Goal: Find specific page/section: Find specific page/section

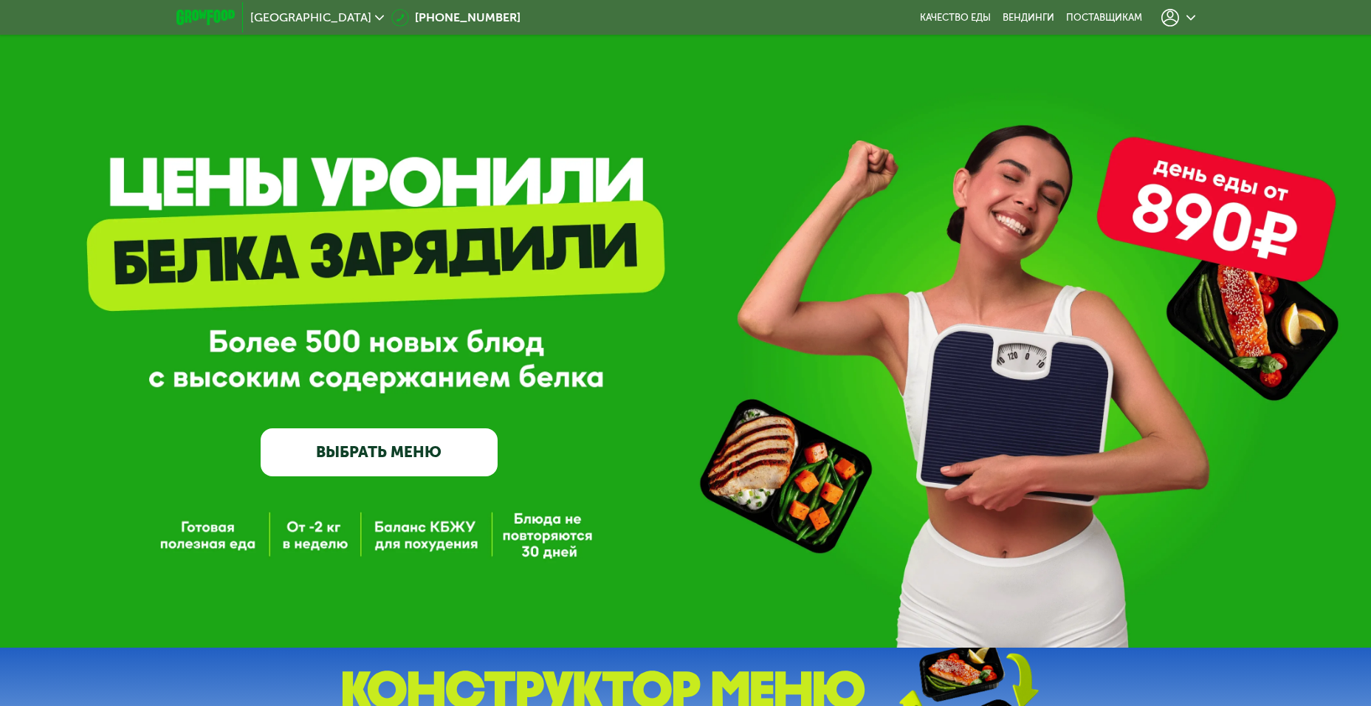
click at [1188, 18] on icon at bounding box center [1191, 17] width 9 height 9
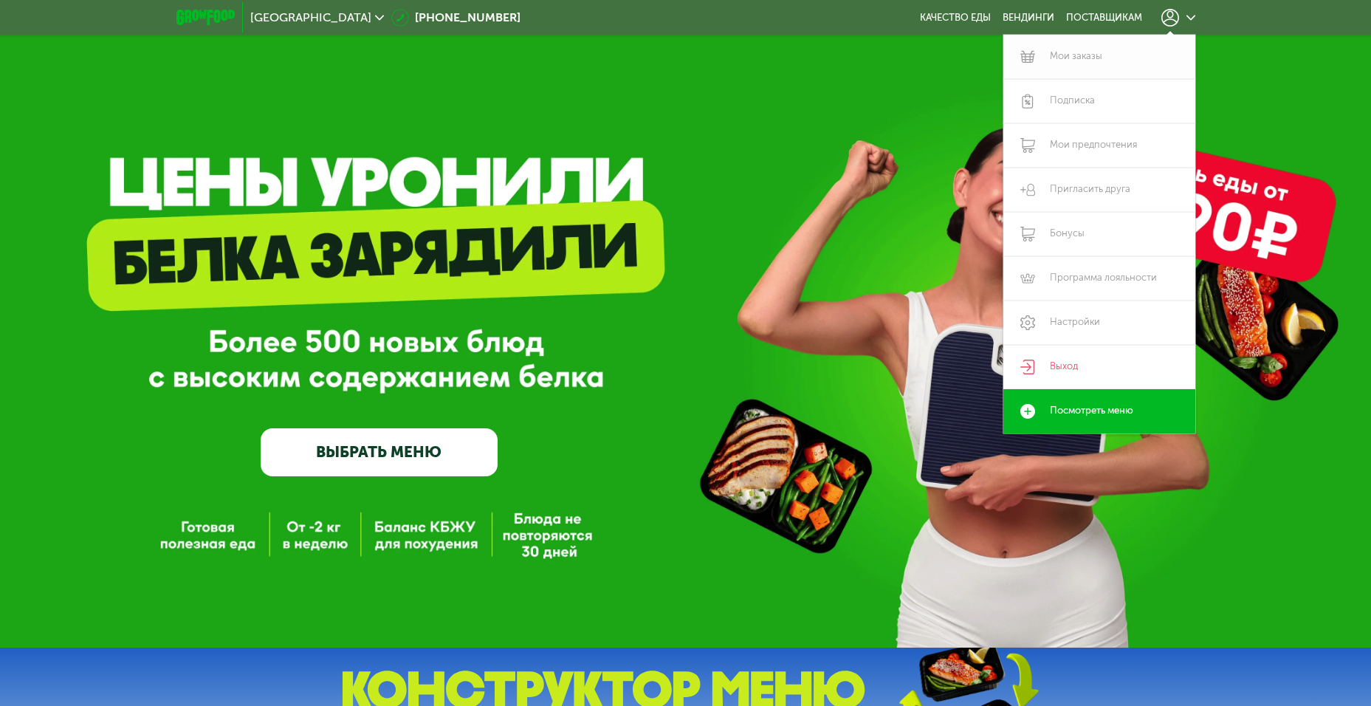
click at [1088, 63] on link "Мои заказы" at bounding box center [1099, 57] width 192 height 44
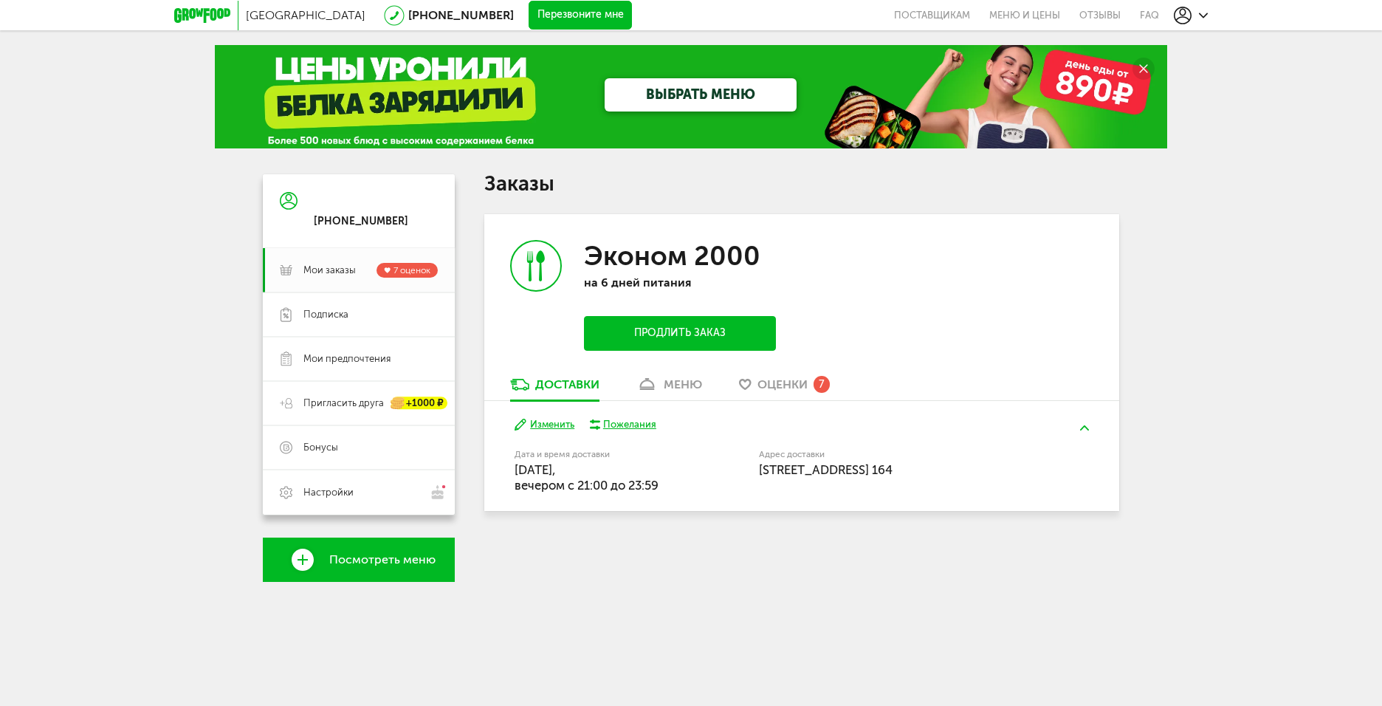
click at [678, 377] on div "меню" at bounding box center [683, 384] width 38 height 14
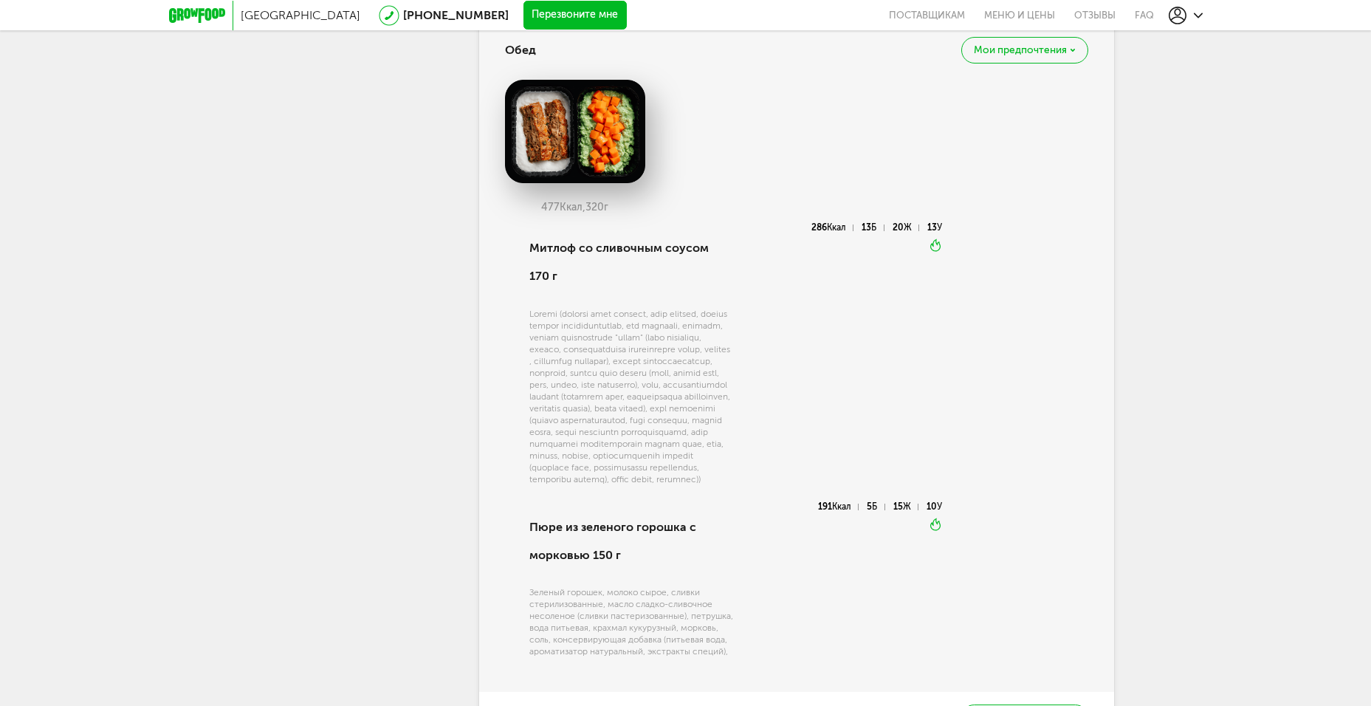
scroll to position [916, 0]
